Goal: Register for event/course

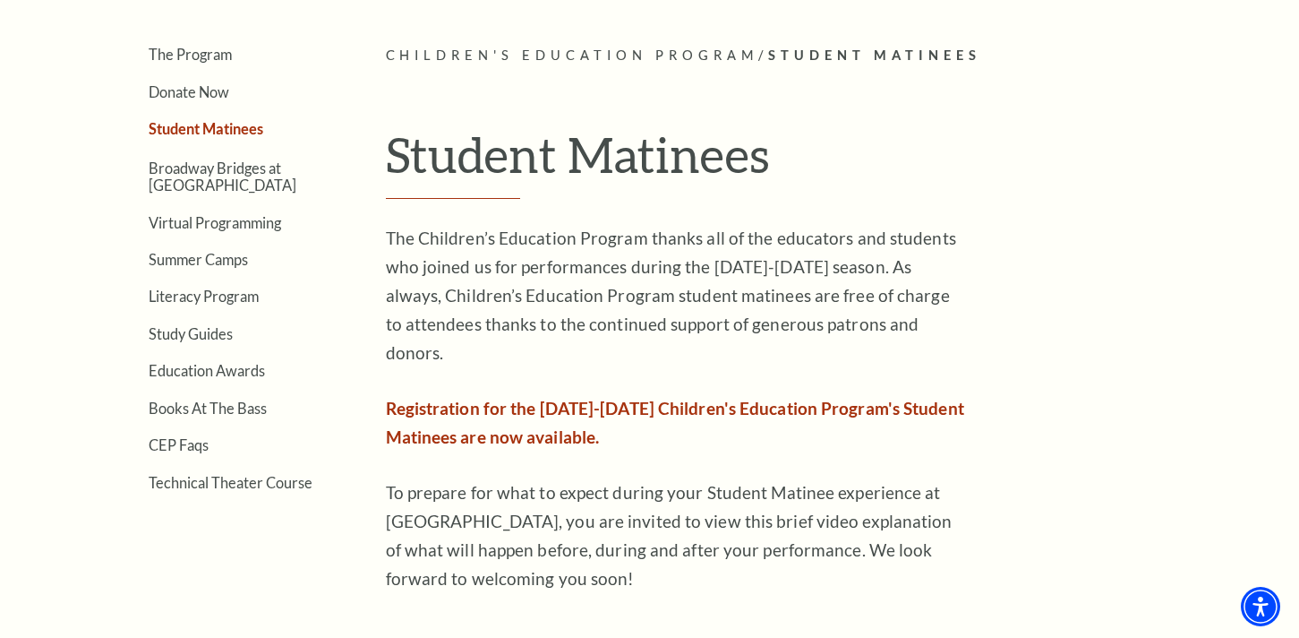
scroll to position [415, 0]
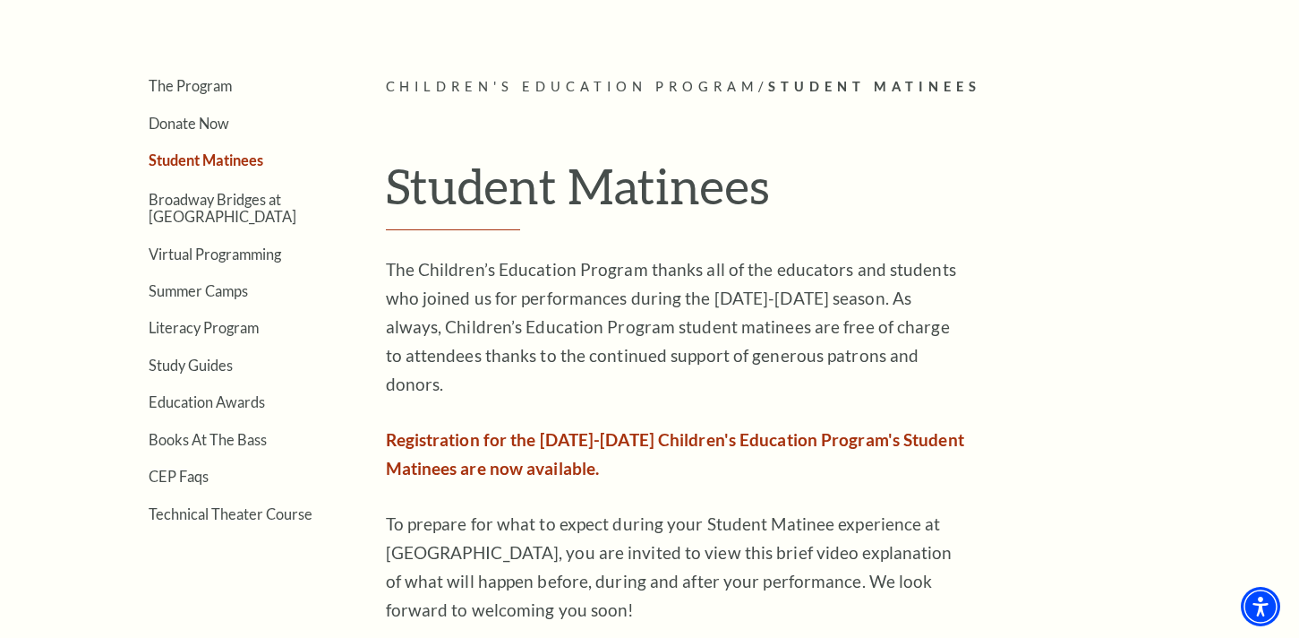
click at [532, 429] on span "Registration for the [DATE]-[DATE] Children's Education Program's Student Matin…" at bounding box center [675, 453] width 578 height 49
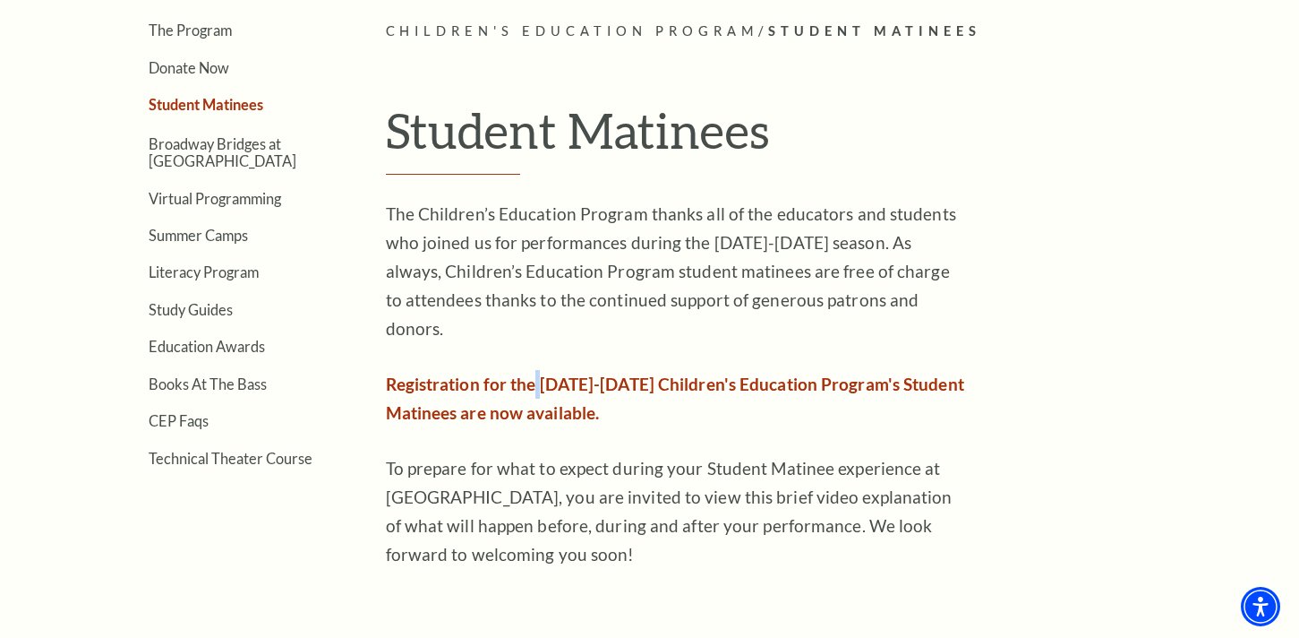
scroll to position [479, 0]
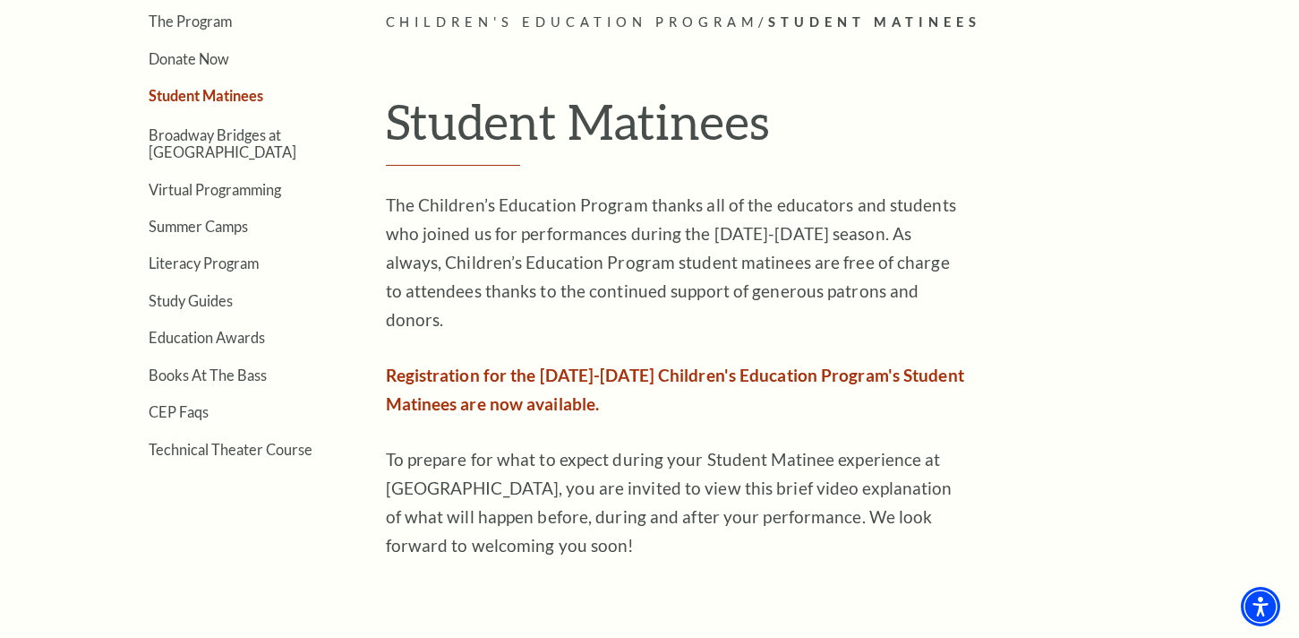
click at [532, 414] on div "The Children’s Education Program thanks all of the educators and students who j…" at bounding box center [677, 577] width 582 height 773
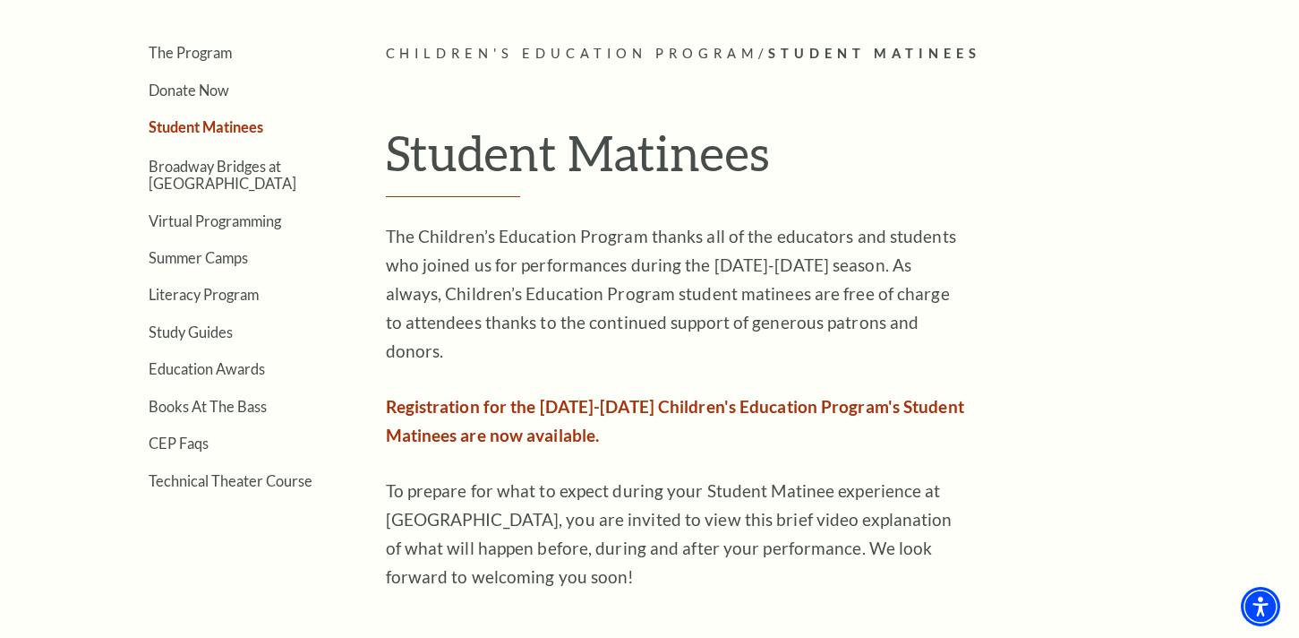
scroll to position [0, 0]
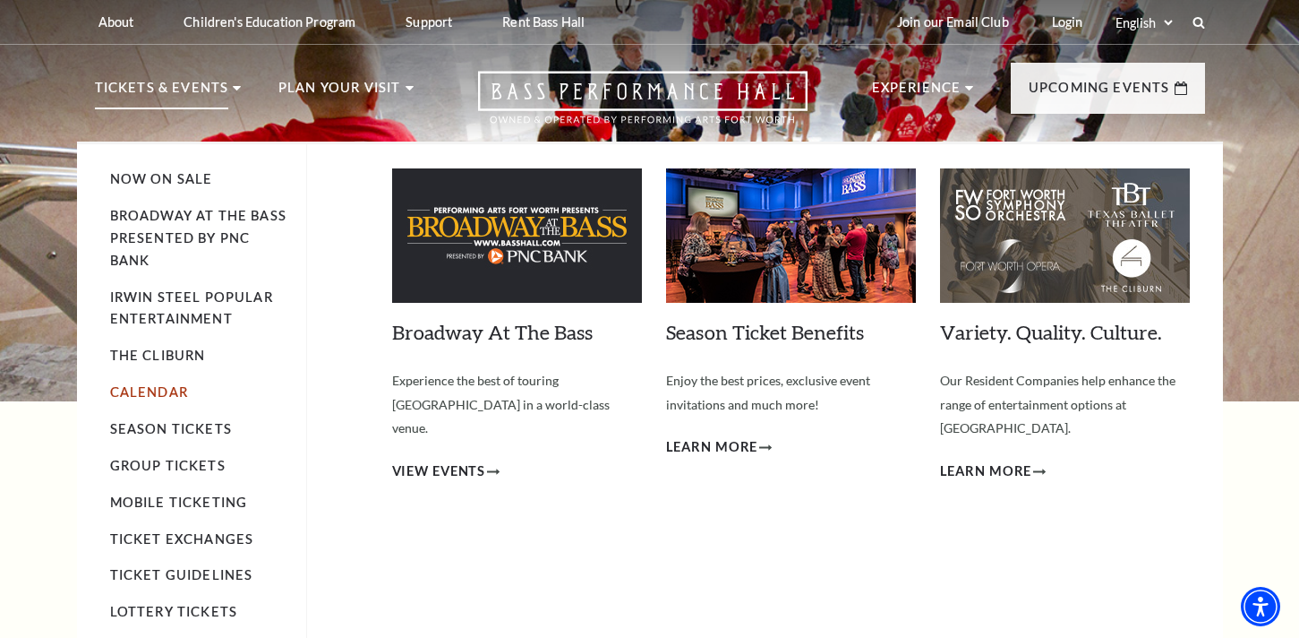
click at [124, 390] on link "Calendar" at bounding box center [149, 391] width 78 height 15
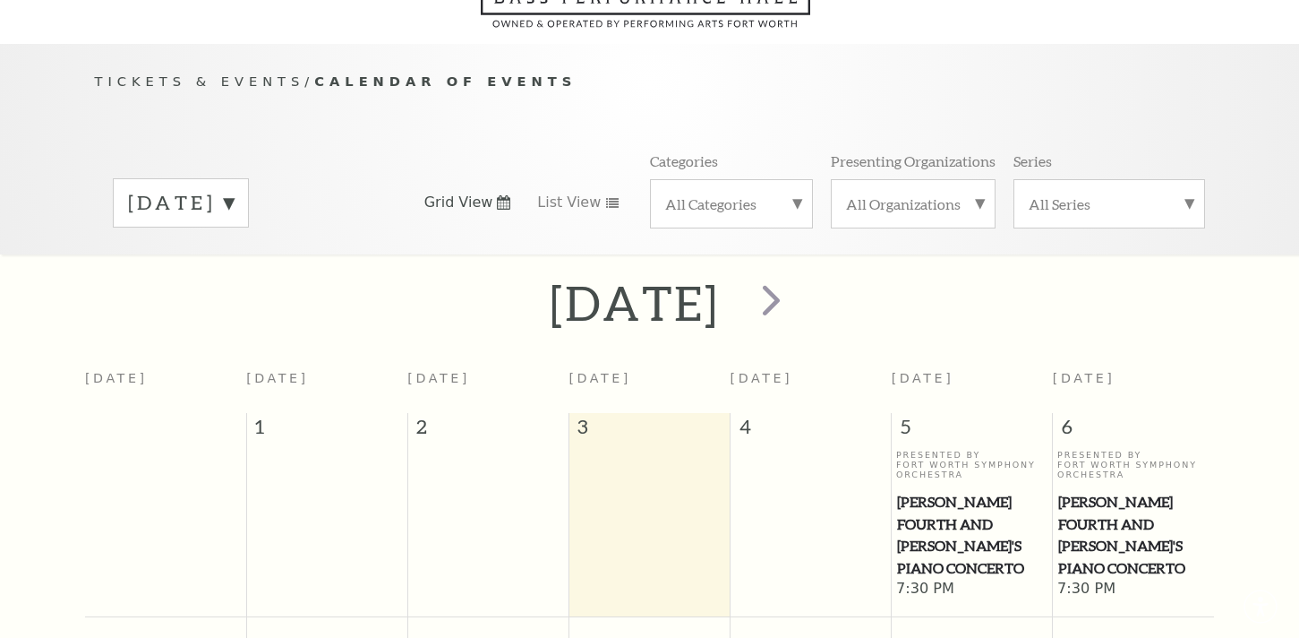
scroll to position [158, 0]
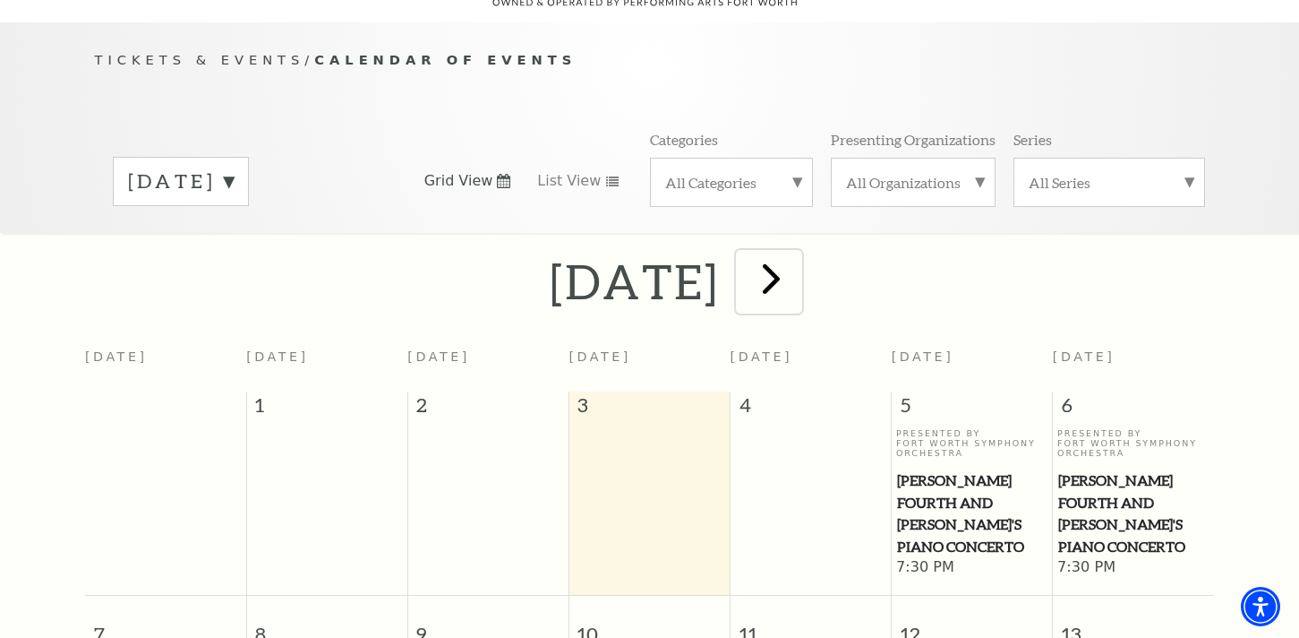
click at [797, 264] on span "next" at bounding box center [771, 278] width 51 height 51
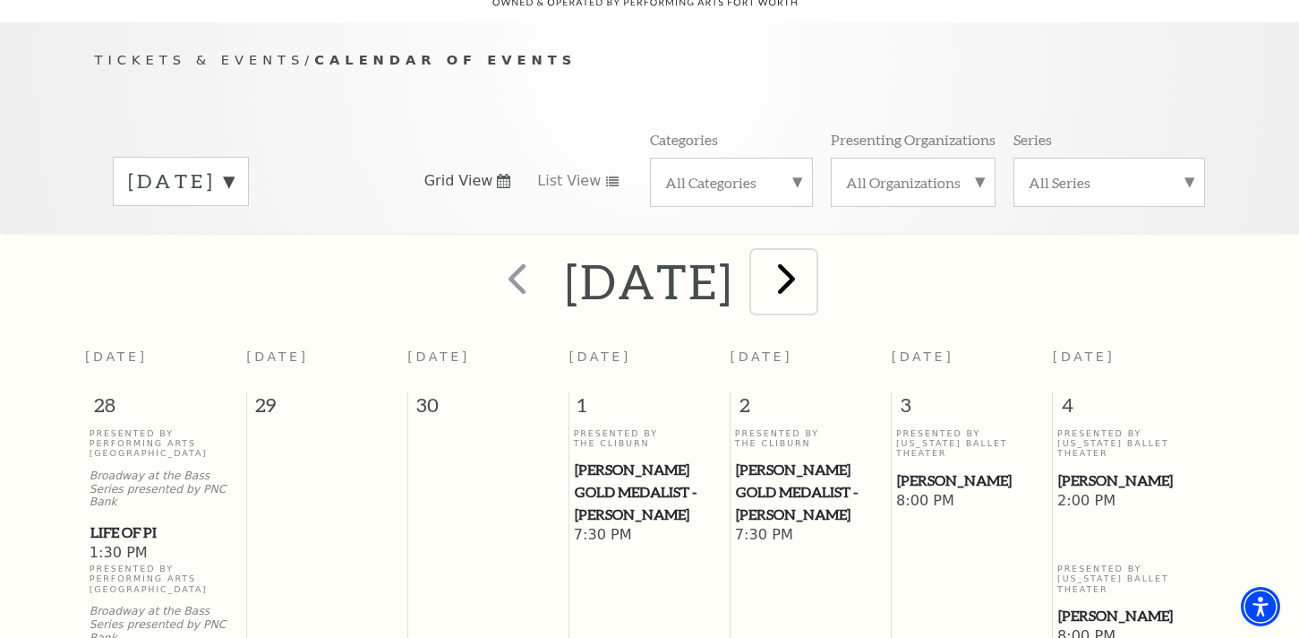
click at [812, 264] on span "next" at bounding box center [786, 278] width 51 height 51
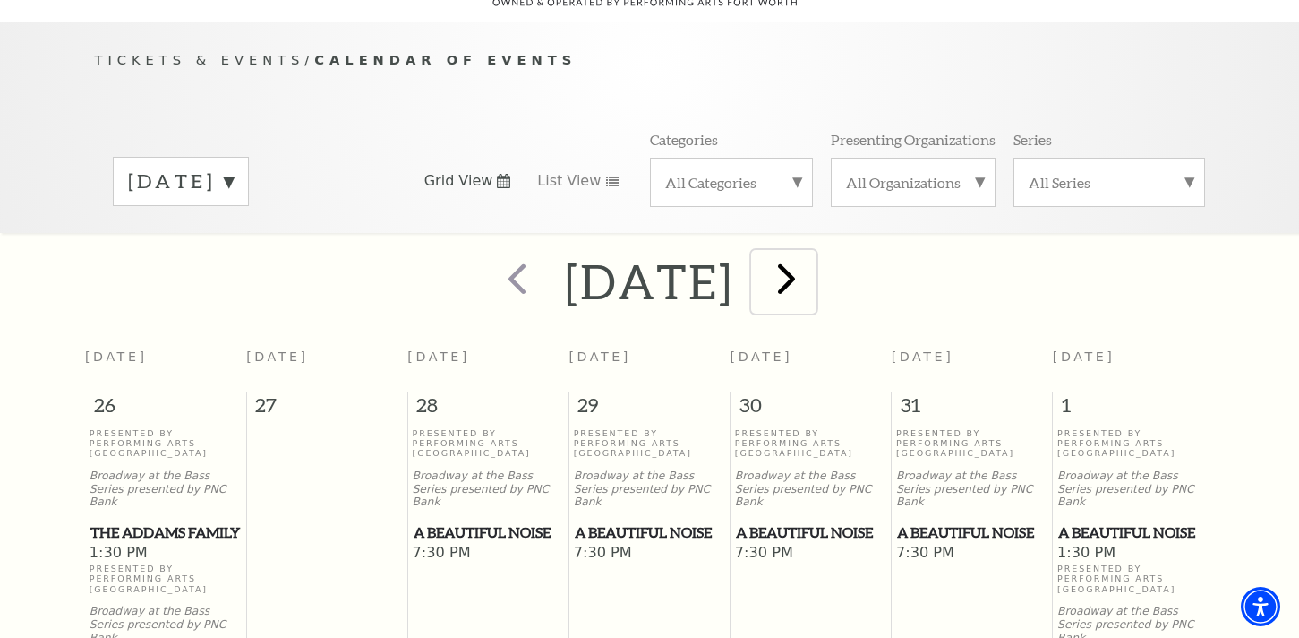
click at [812, 253] on span "next" at bounding box center [786, 278] width 51 height 51
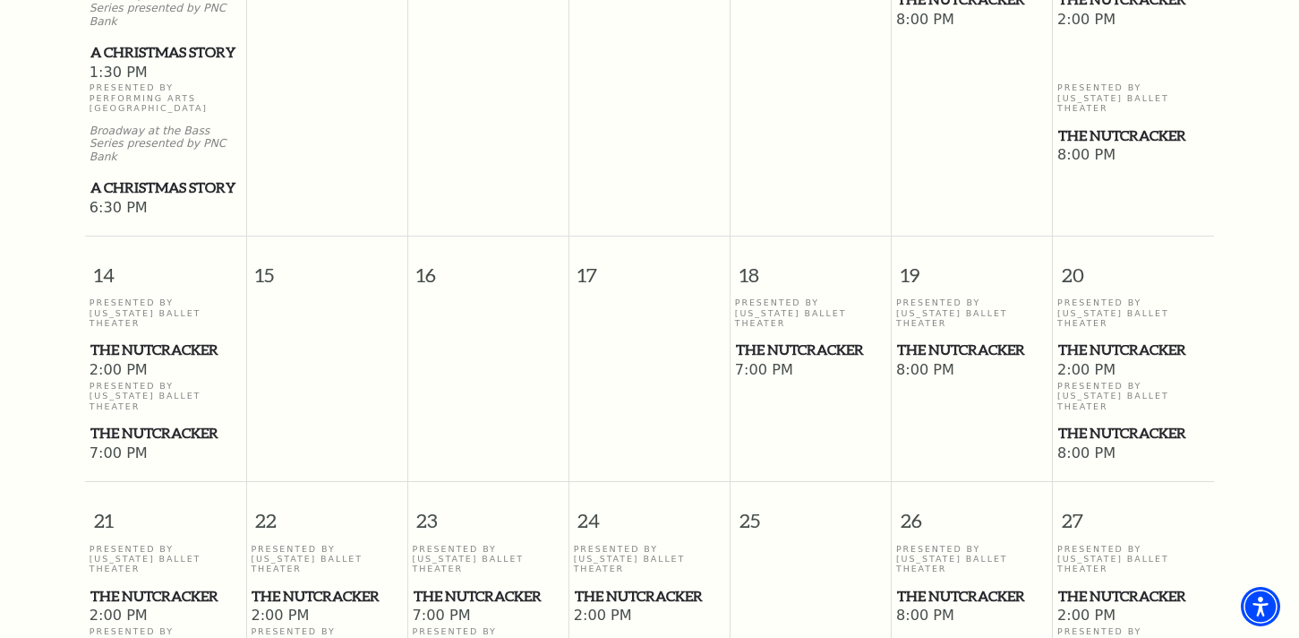
scroll to position [1039, 0]
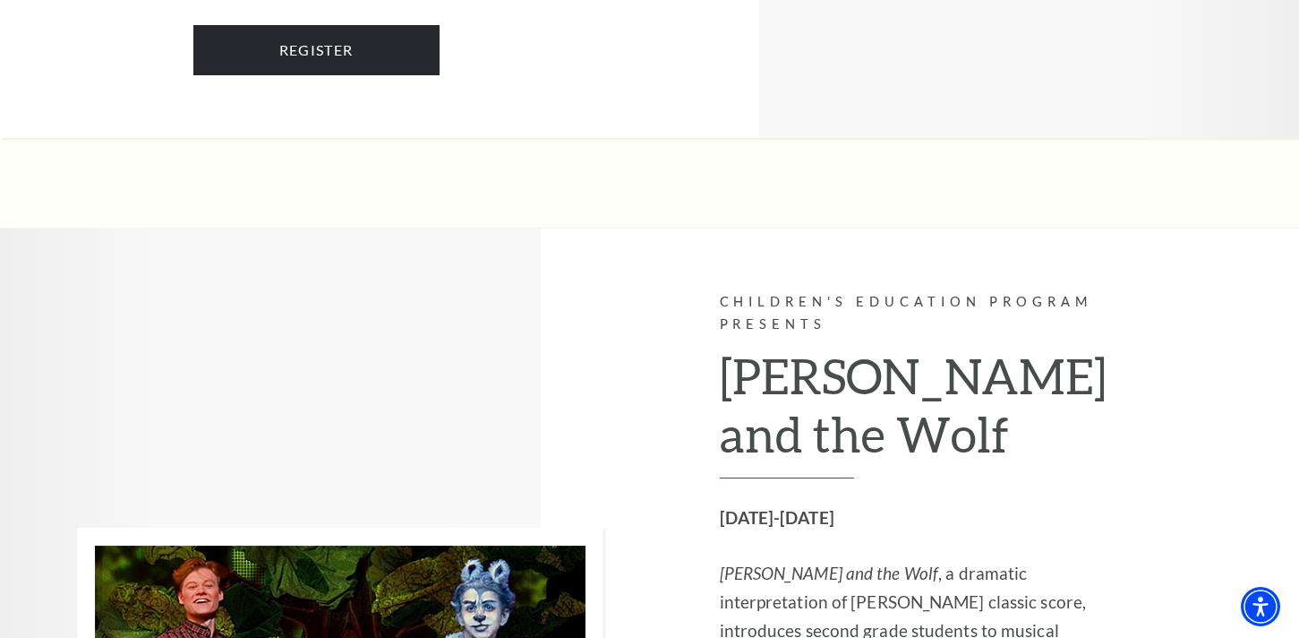
scroll to position [1879, 0]
